Goal: Task Accomplishment & Management: Complete application form

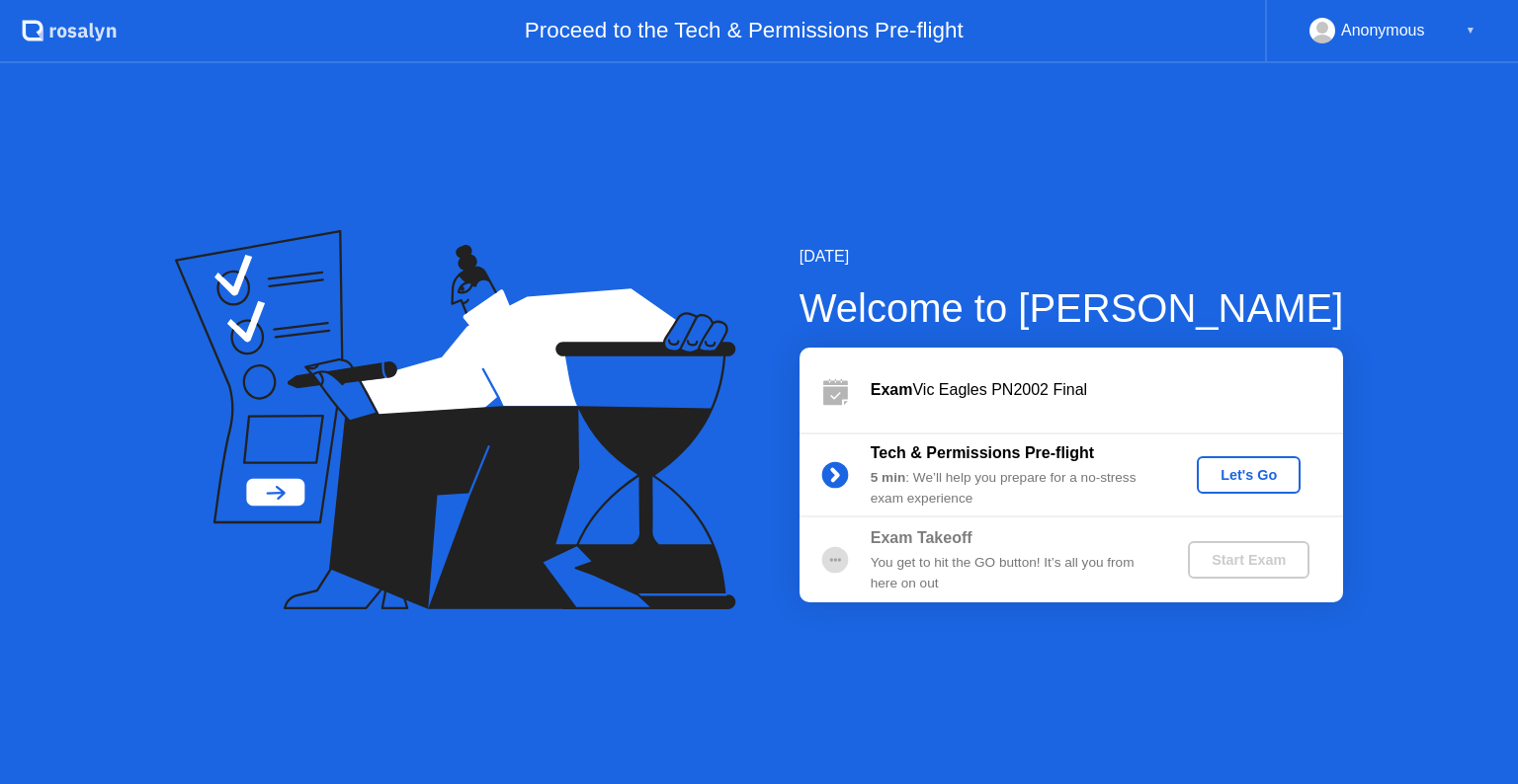
click at [1236, 474] on div "Let's Go" at bounding box center [1248, 475] width 87 height 16
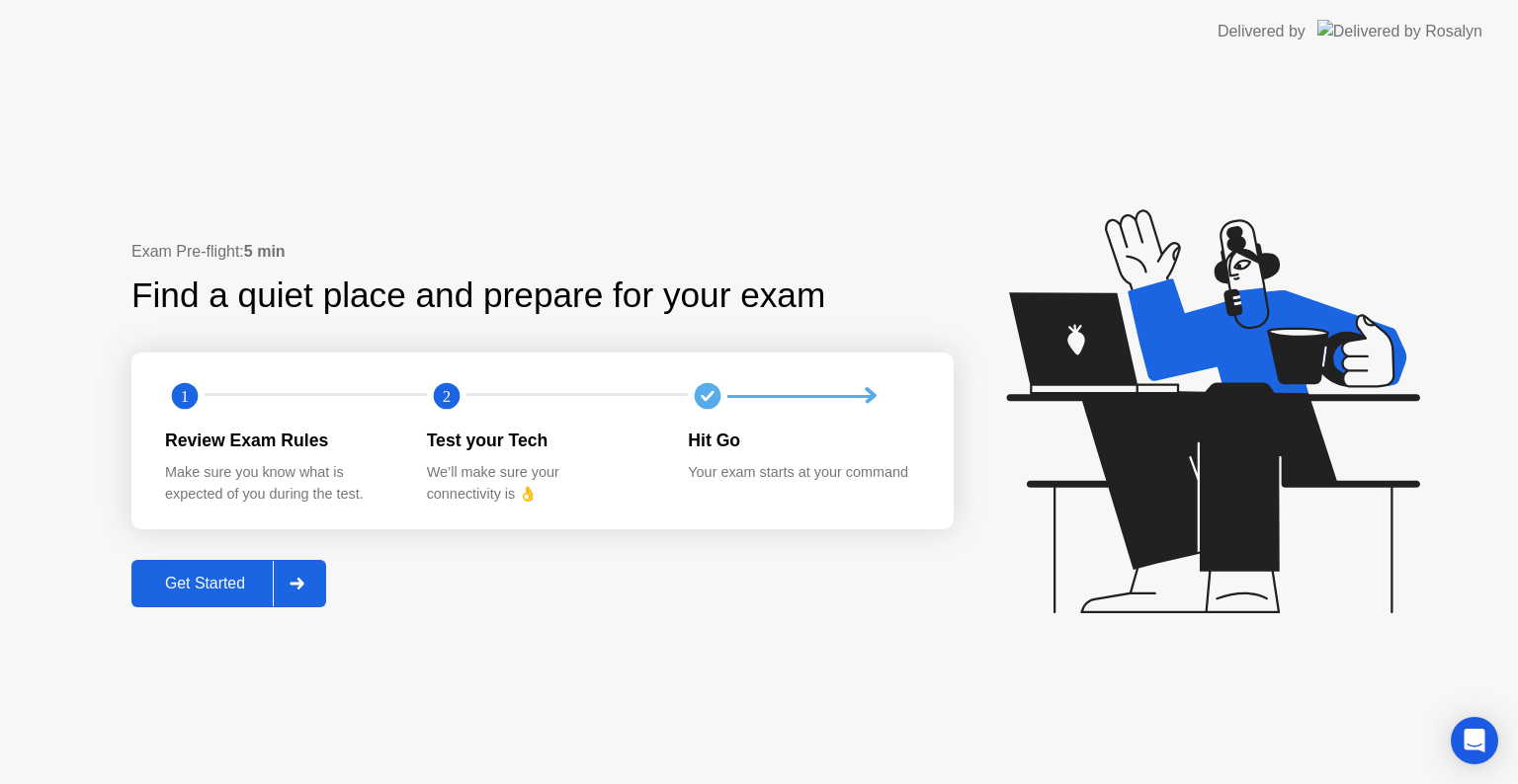
click at [203, 562] on button "Get Started" at bounding box center [229, 584] width 195 height 48
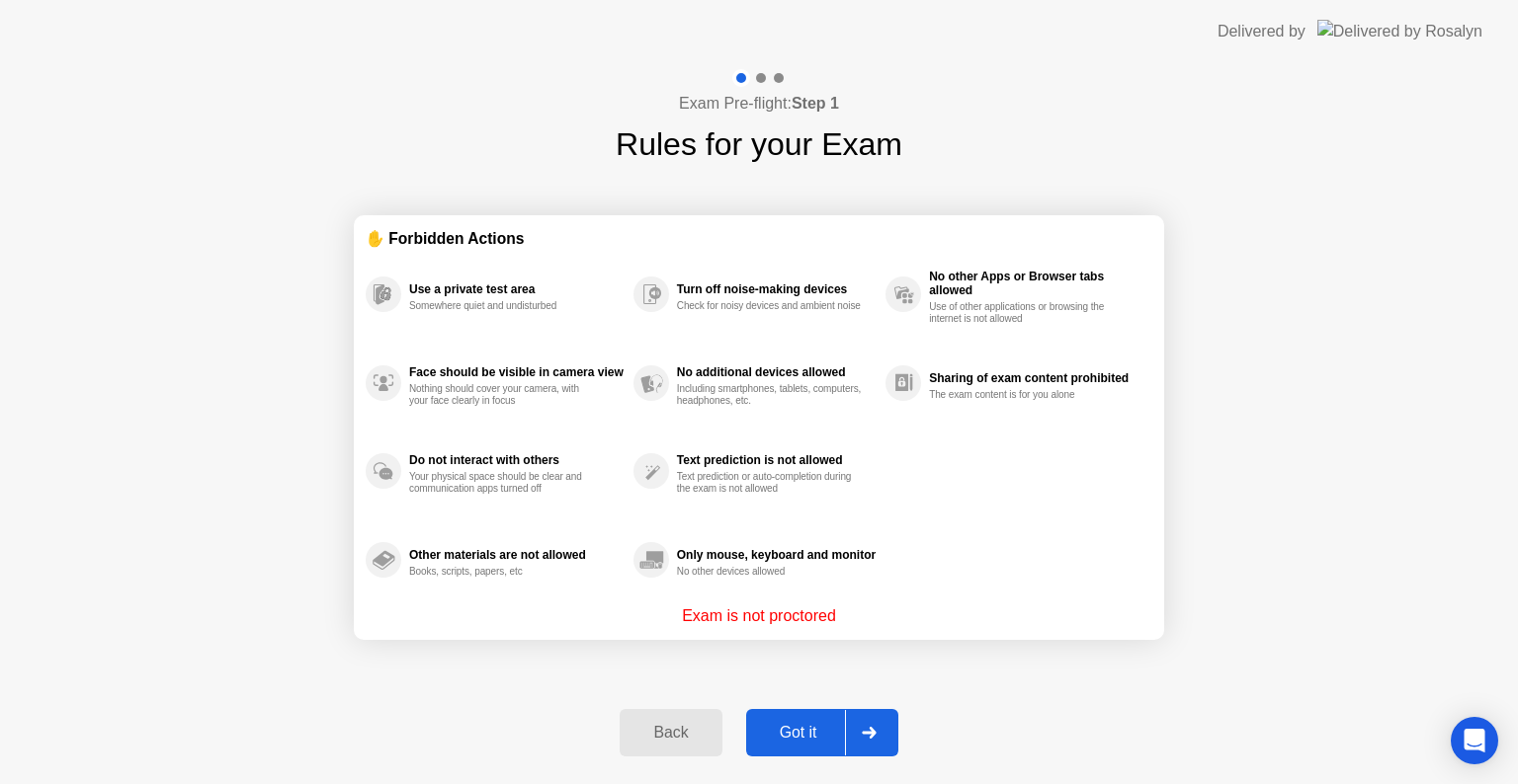
click at [799, 744] on button "Got it" at bounding box center [821, 733] width 152 height 48
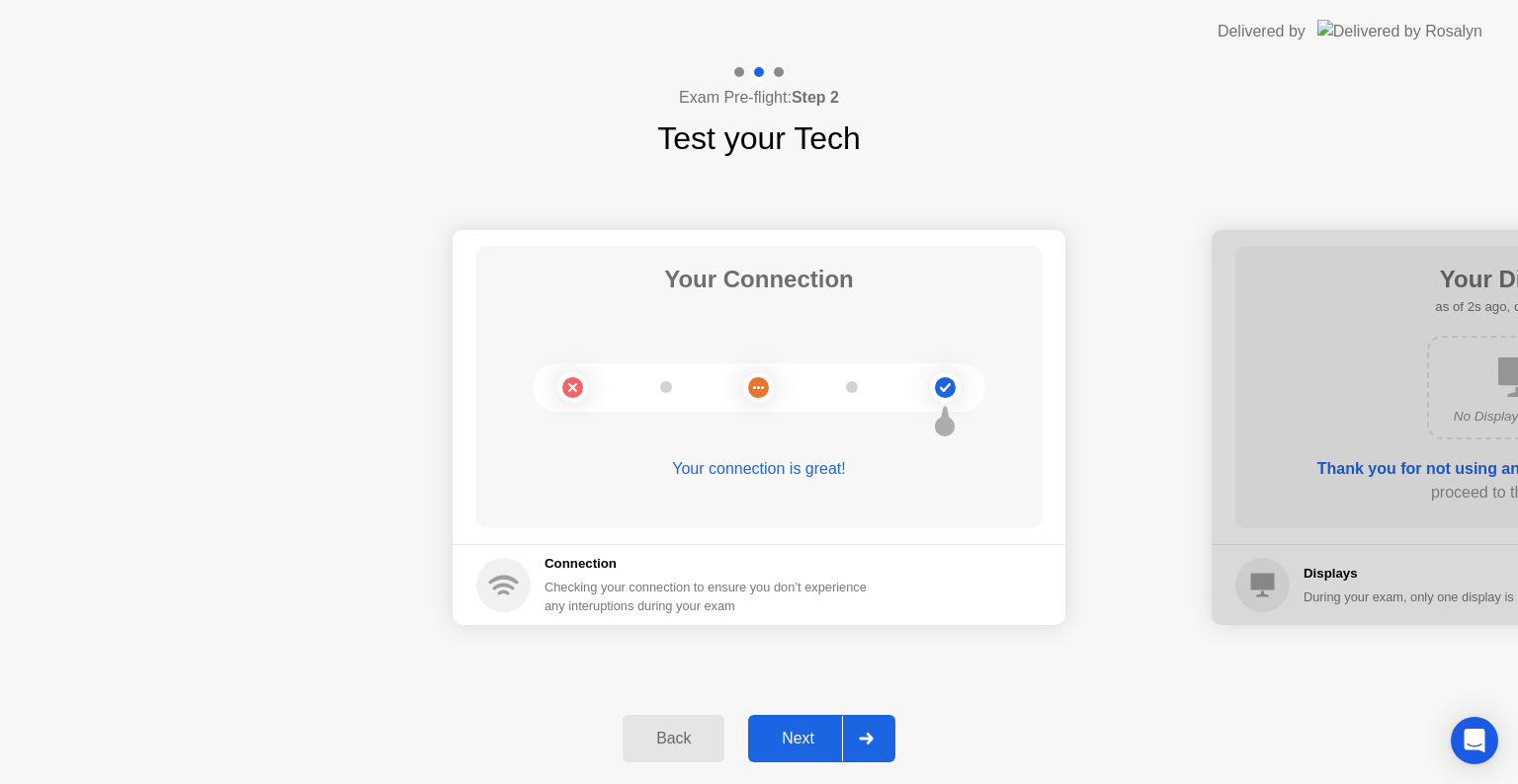
click at [802, 756] on button "Next" at bounding box center [821, 739] width 147 height 48
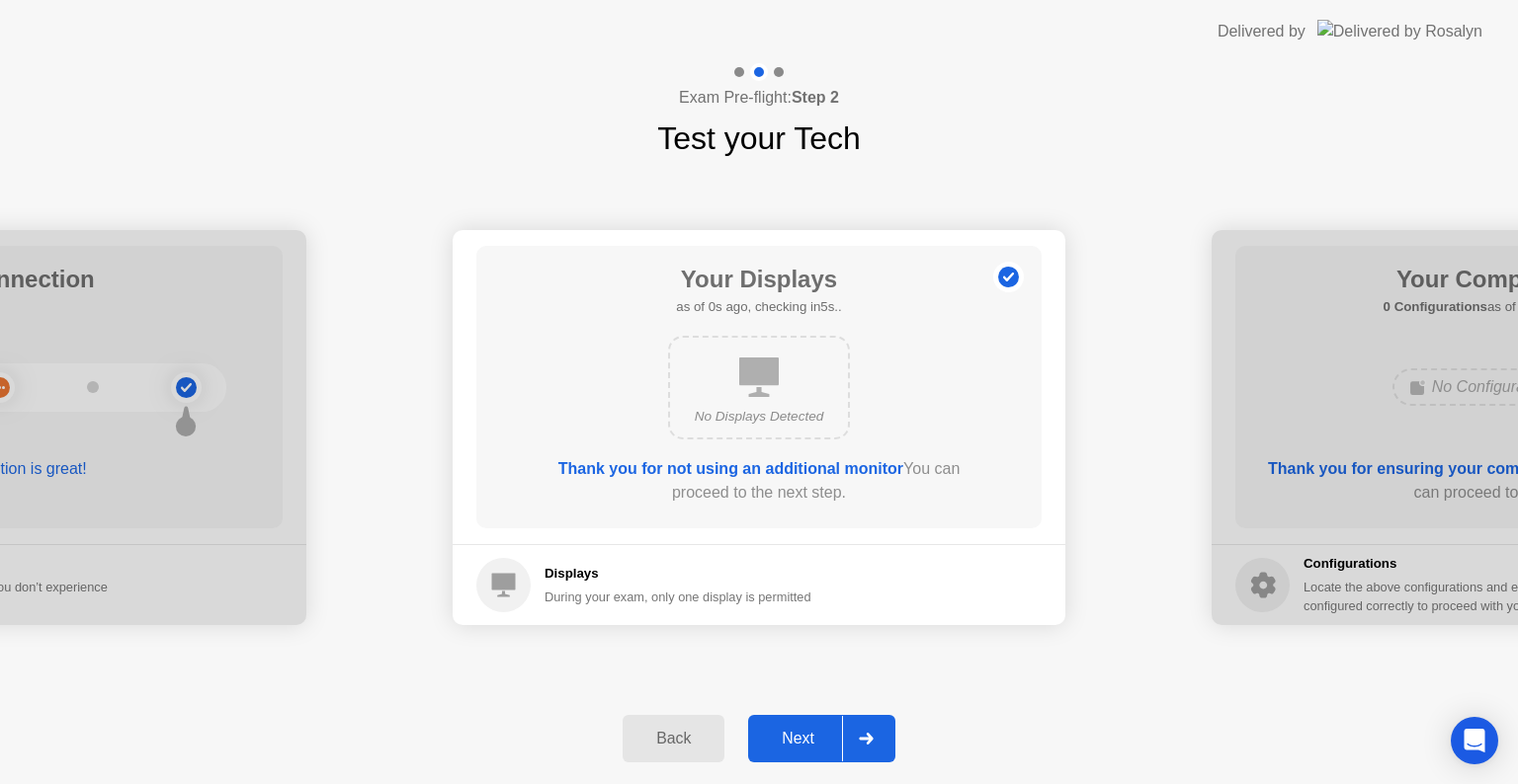
click at [802, 756] on button "Next" at bounding box center [821, 739] width 147 height 48
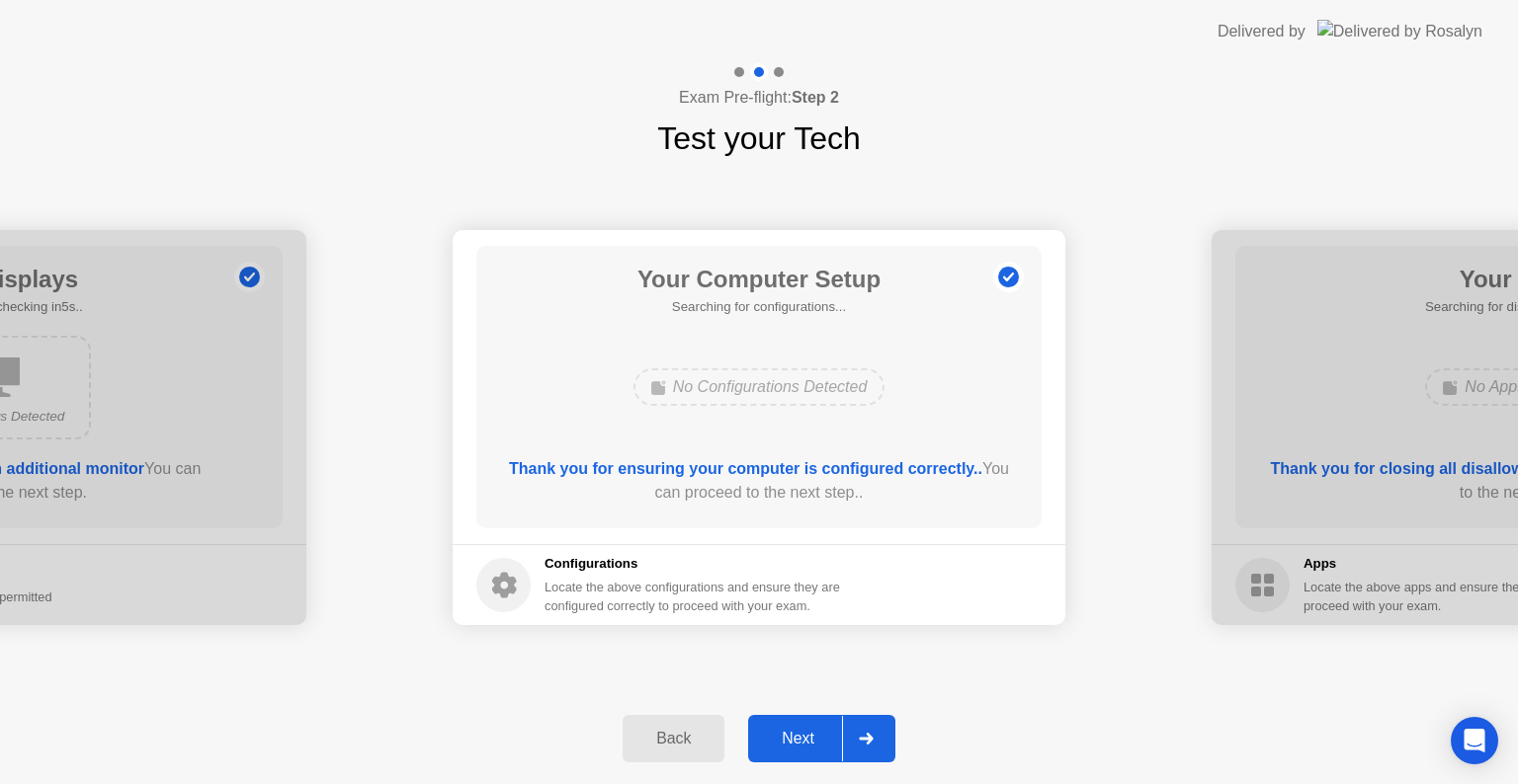
click at [802, 756] on button "Next" at bounding box center [821, 739] width 147 height 48
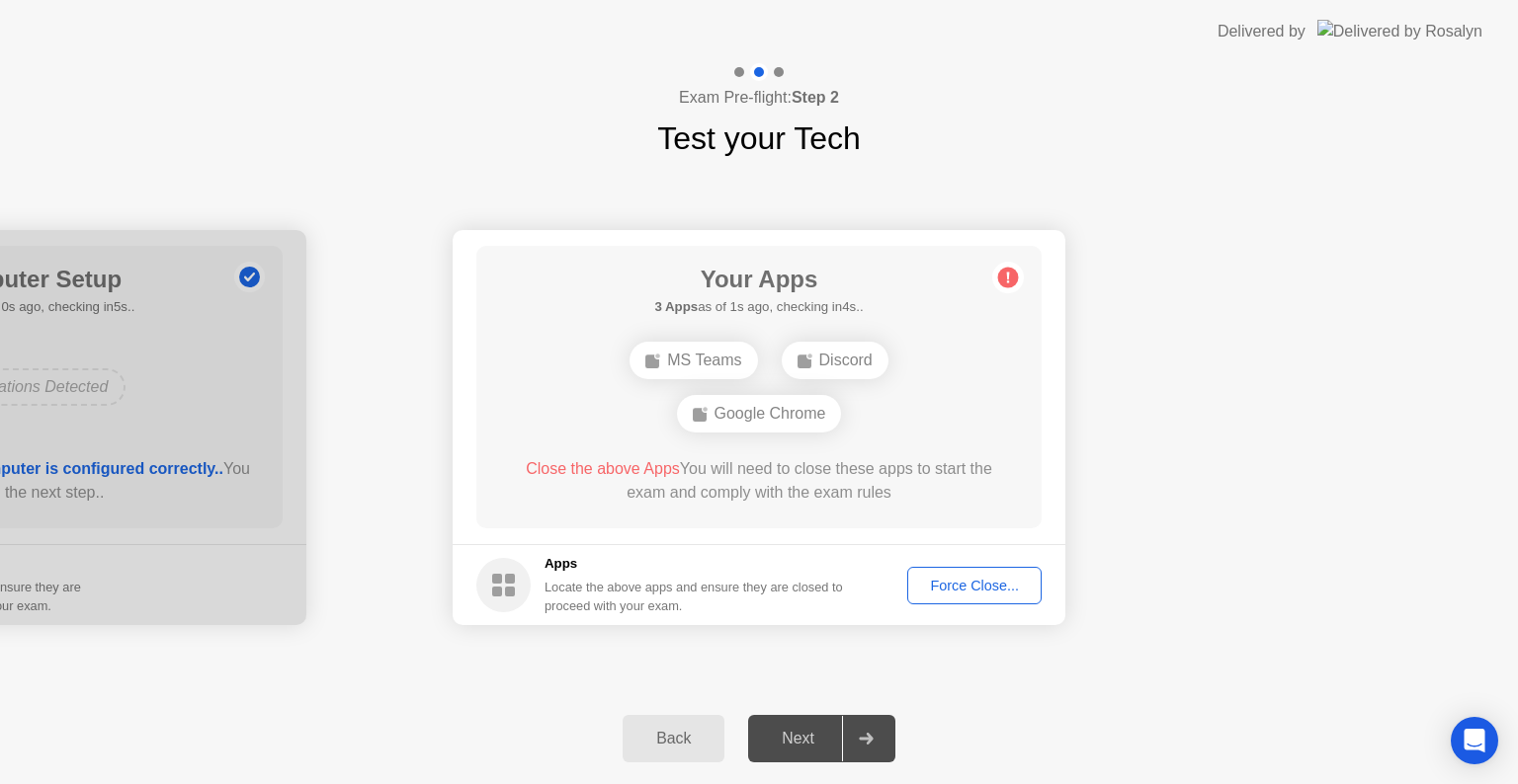
click at [974, 591] on div "Force Close..." at bounding box center [973, 585] width 120 height 16
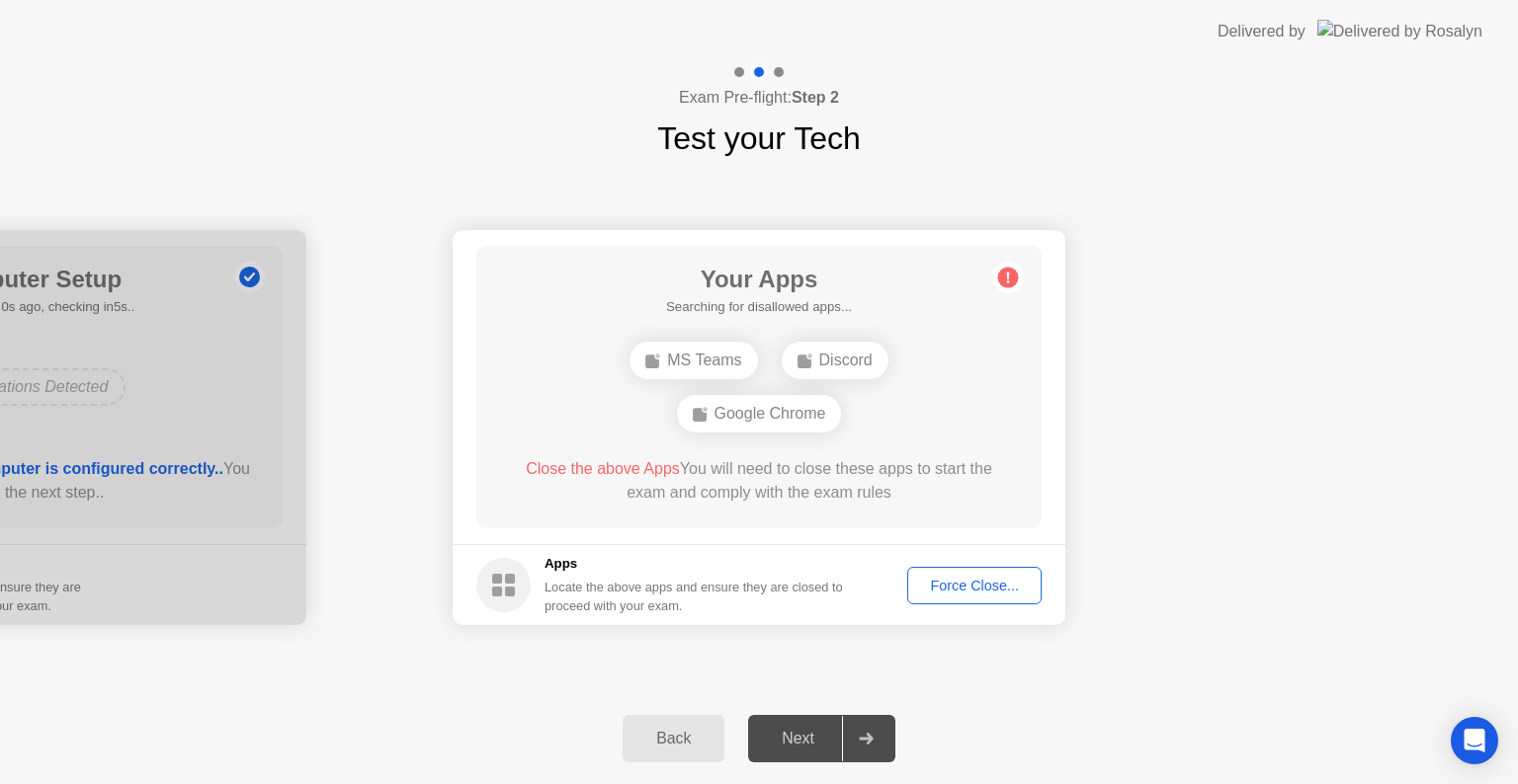
click at [998, 578] on div "Force Close..." at bounding box center [973, 585] width 120 height 16
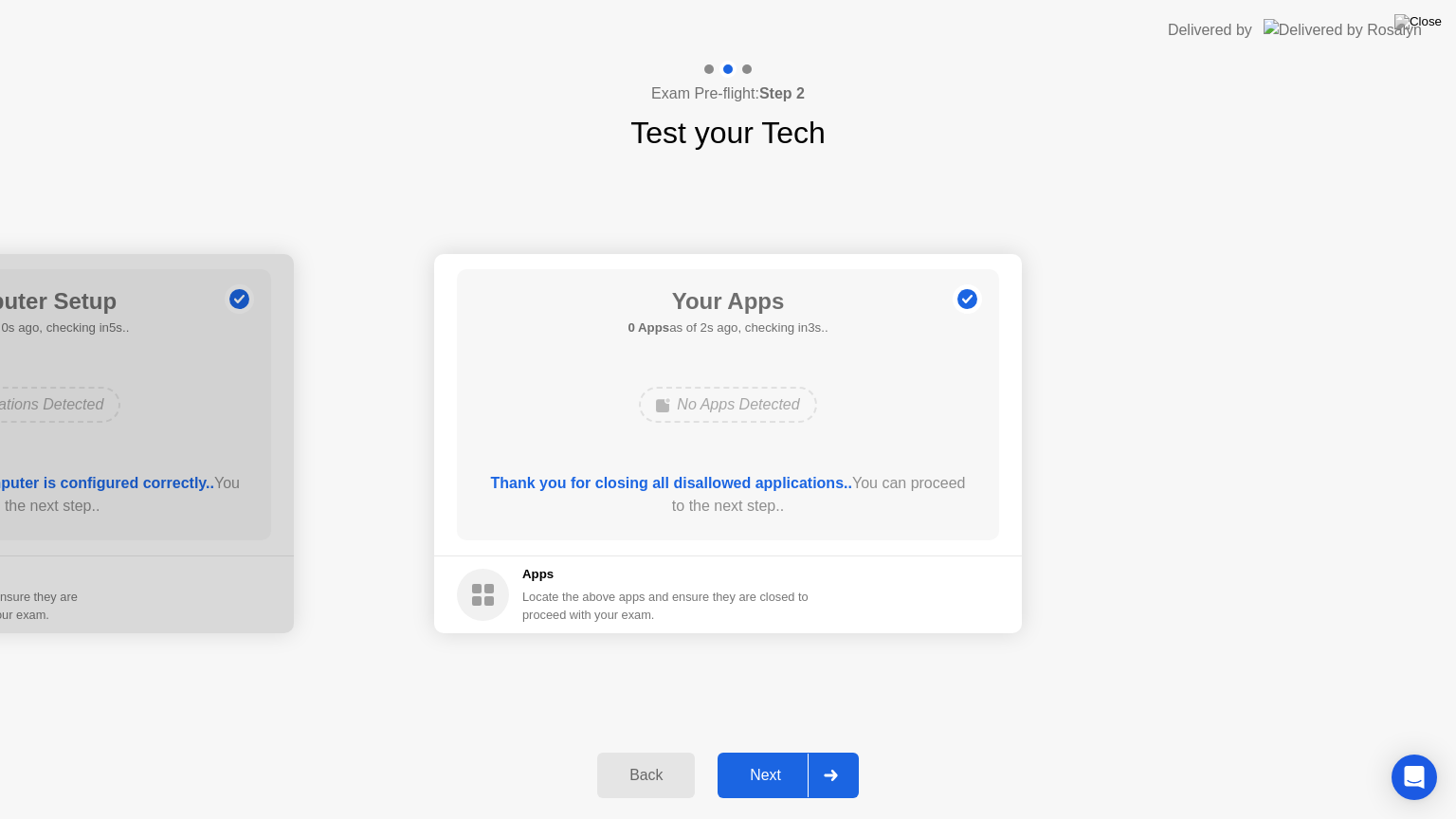
click at [746, 751] on div "Next" at bounding box center [765, 775] width 84 height 17
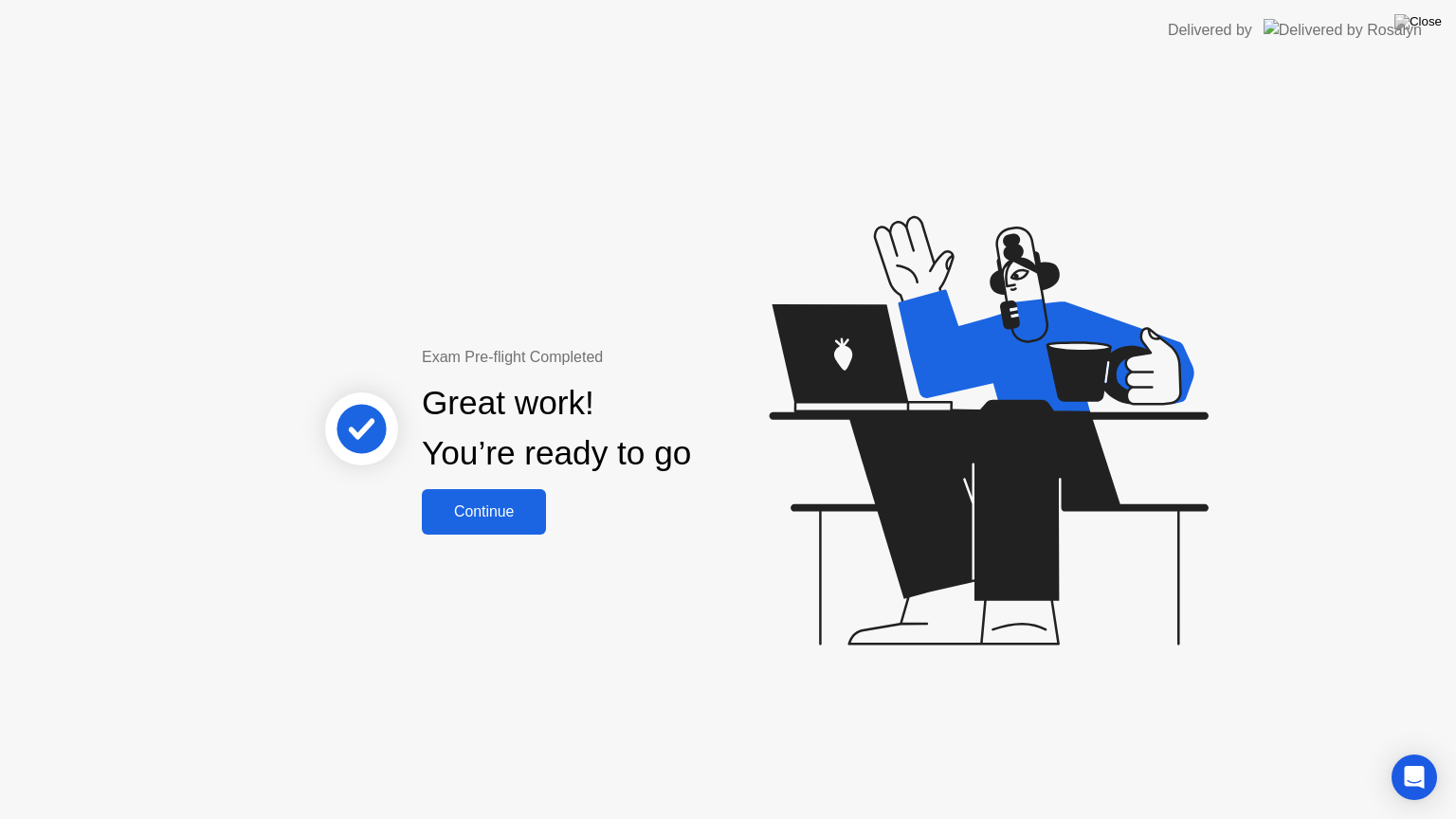
click at [496, 514] on div "Continue" at bounding box center [483, 512] width 113 height 17
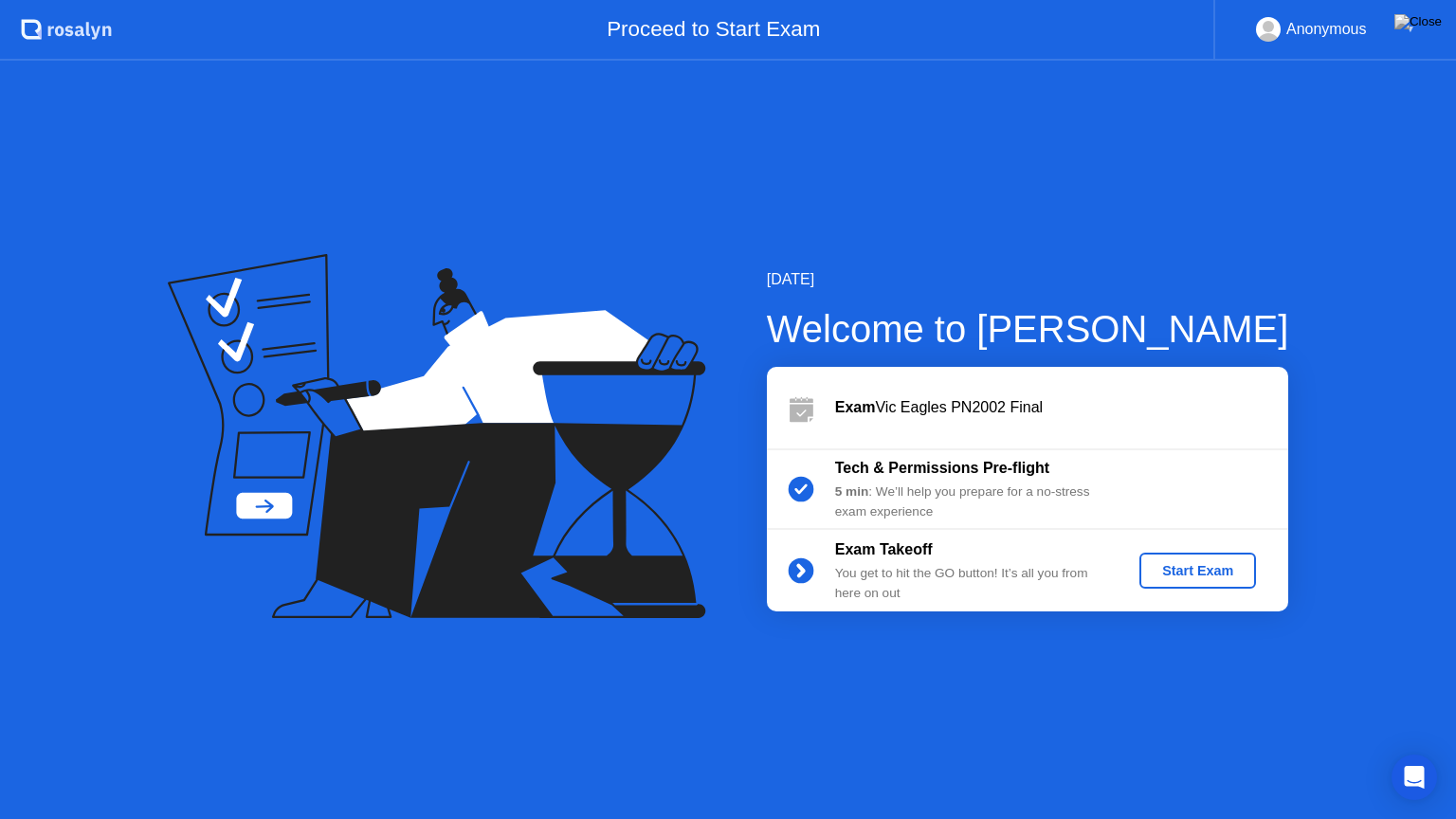
click at [1220, 578] on div "Start Exam" at bounding box center [1198, 570] width 101 height 15
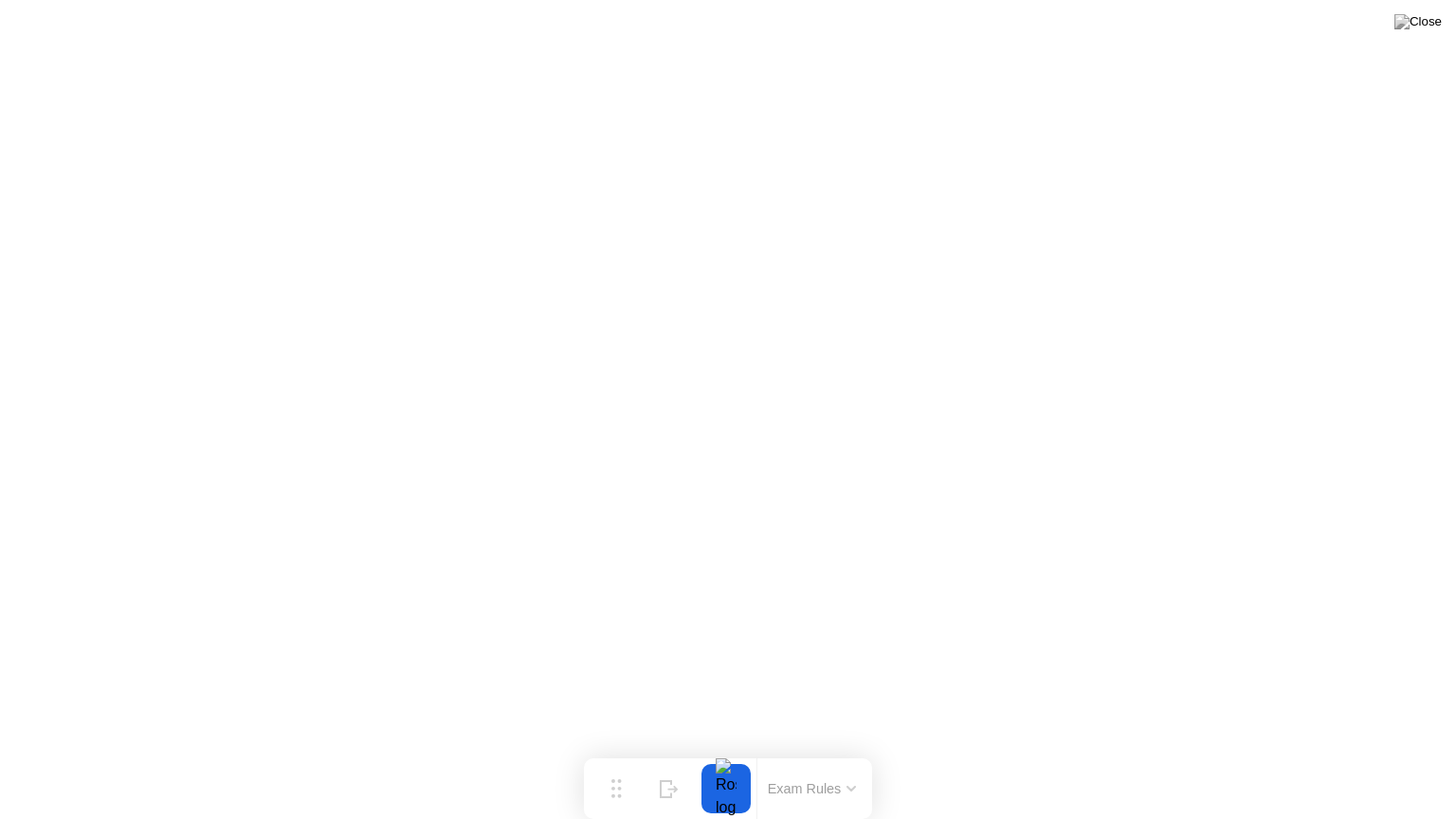
click at [1418, 34] on button at bounding box center [1418, 22] width 57 height 25
click at [1423, 30] on img at bounding box center [1418, 22] width 48 height 15
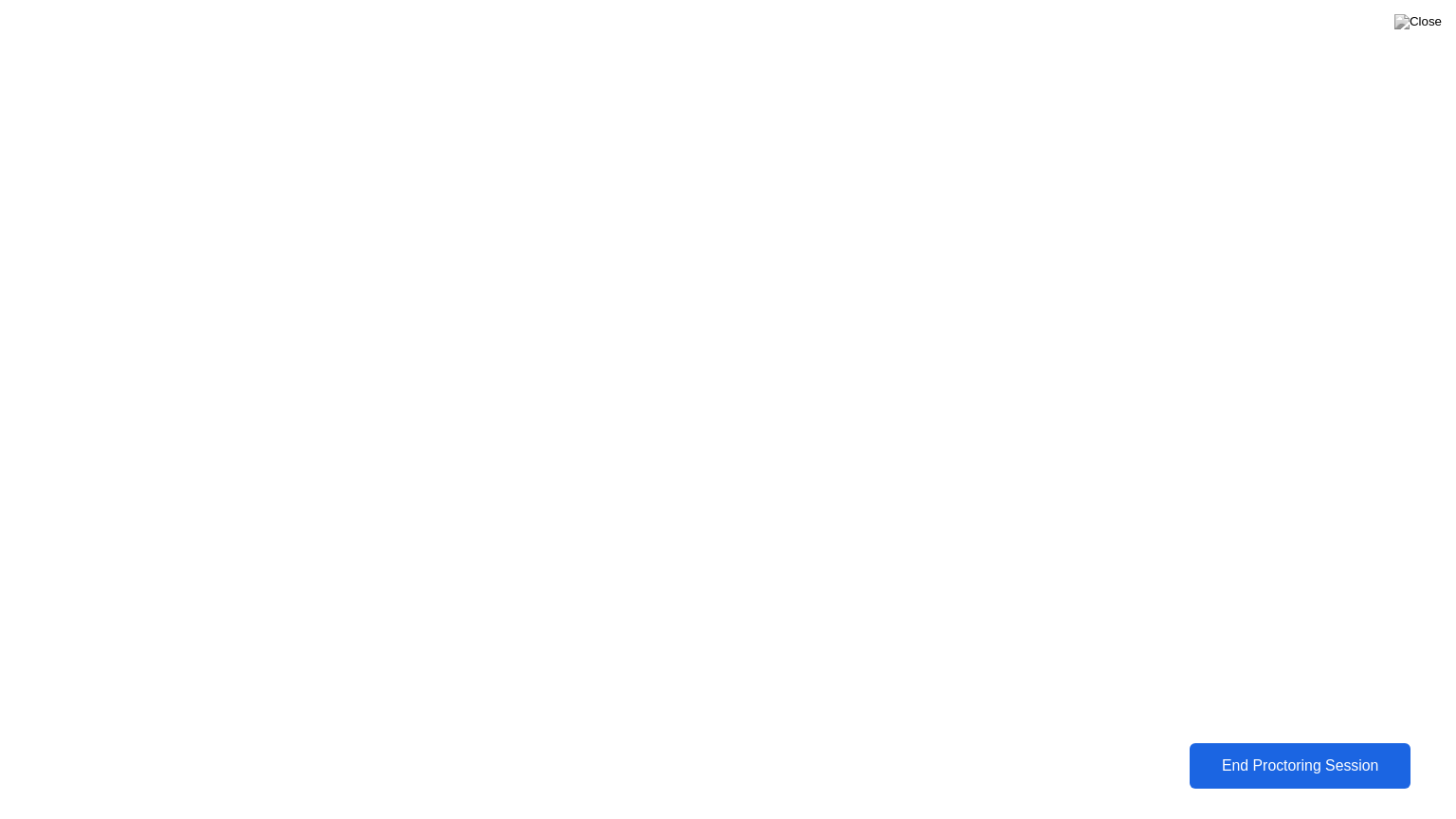
click at [1303, 751] on div "End Proctoring Session" at bounding box center [1300, 766] width 210 height 17
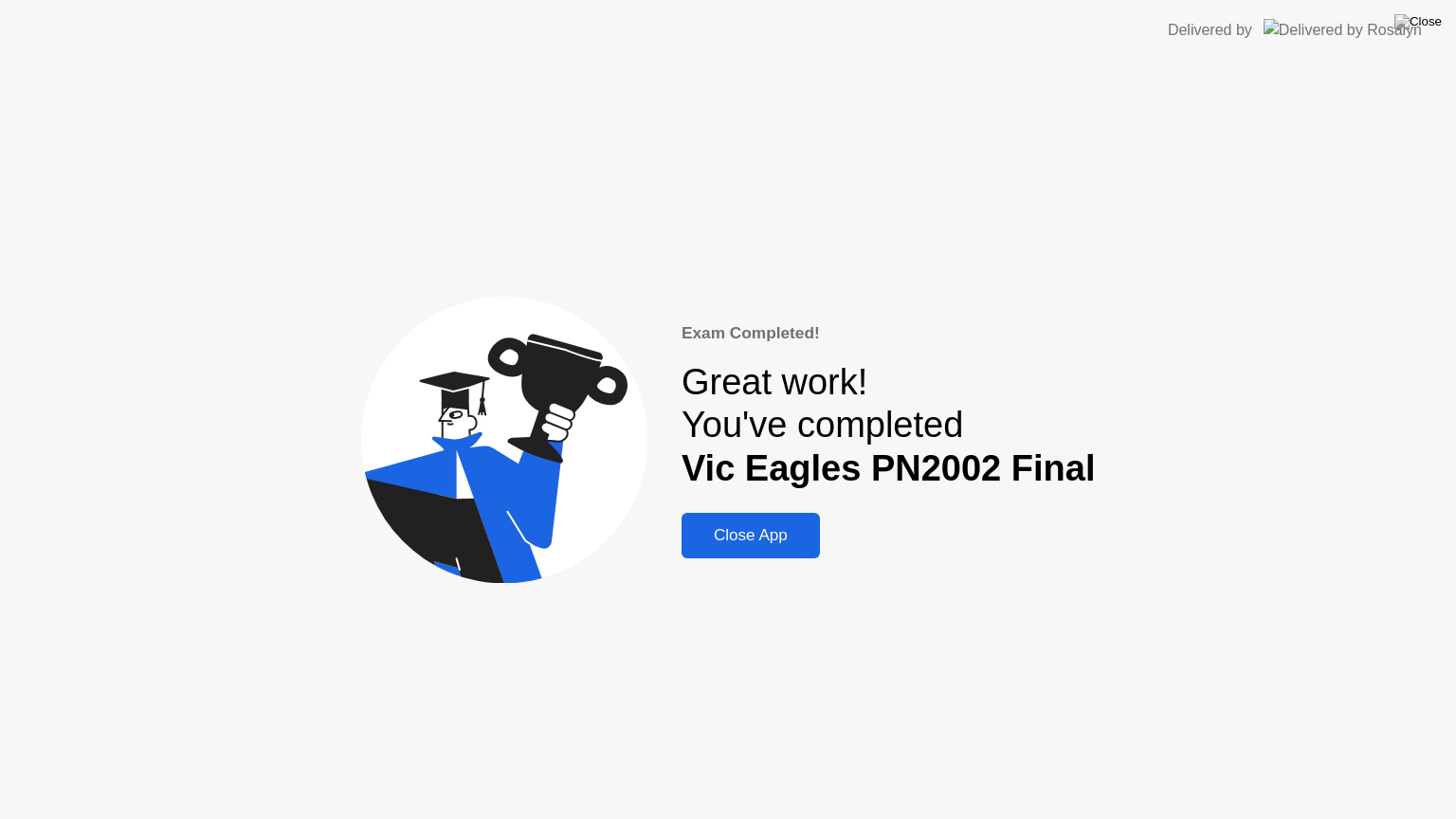
drag, startPoint x: 811, startPoint y: 548, endPoint x: 811, endPoint y: 526, distance: 22.0
click at [811, 547] on button "Close App" at bounding box center [750, 536] width 138 height 46
